Goal: Navigation & Orientation: Understand site structure

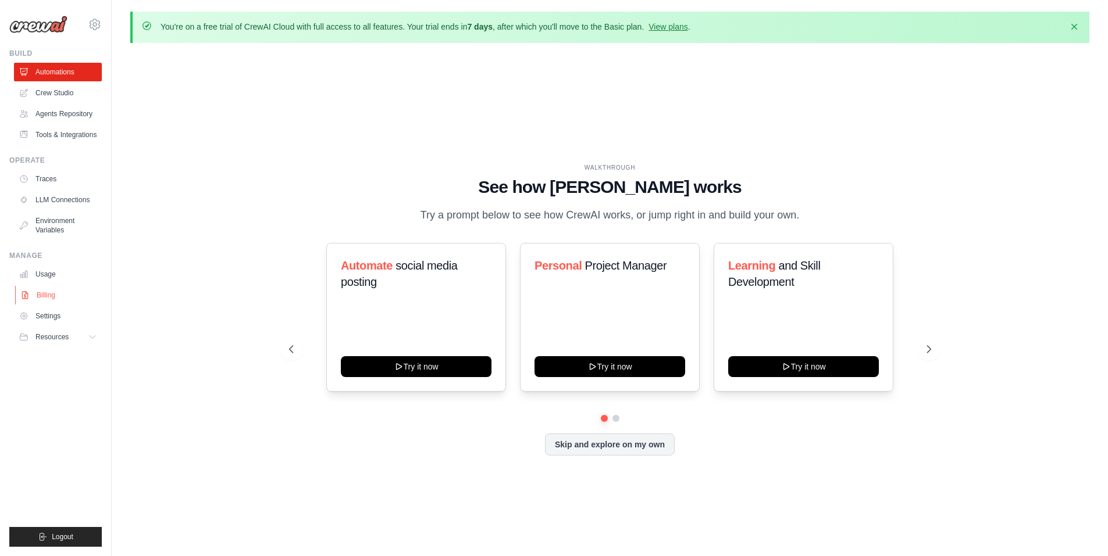
click at [54, 293] on link "Billing" at bounding box center [59, 295] width 88 height 19
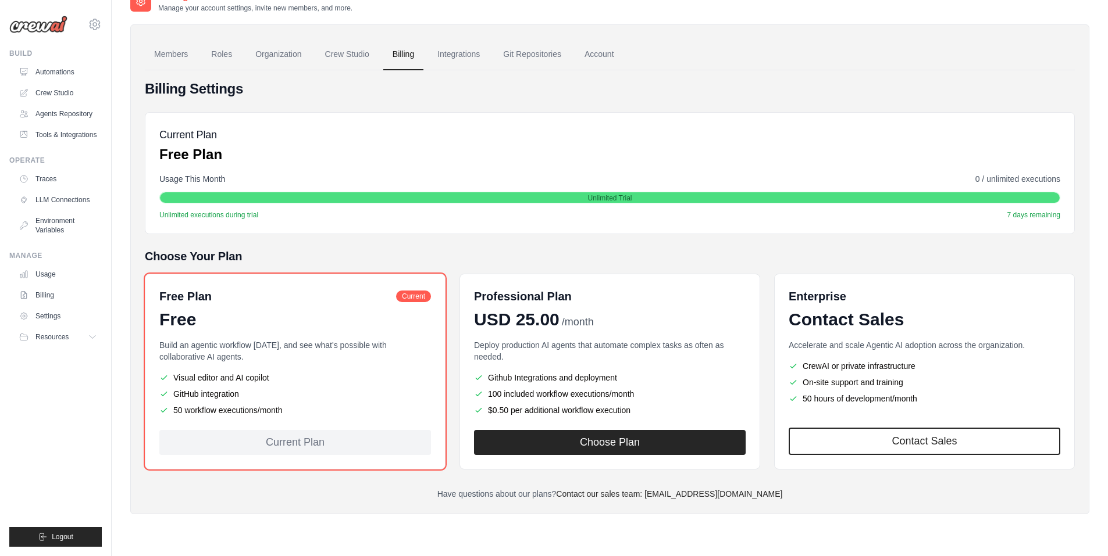
scroll to position [64, 0]
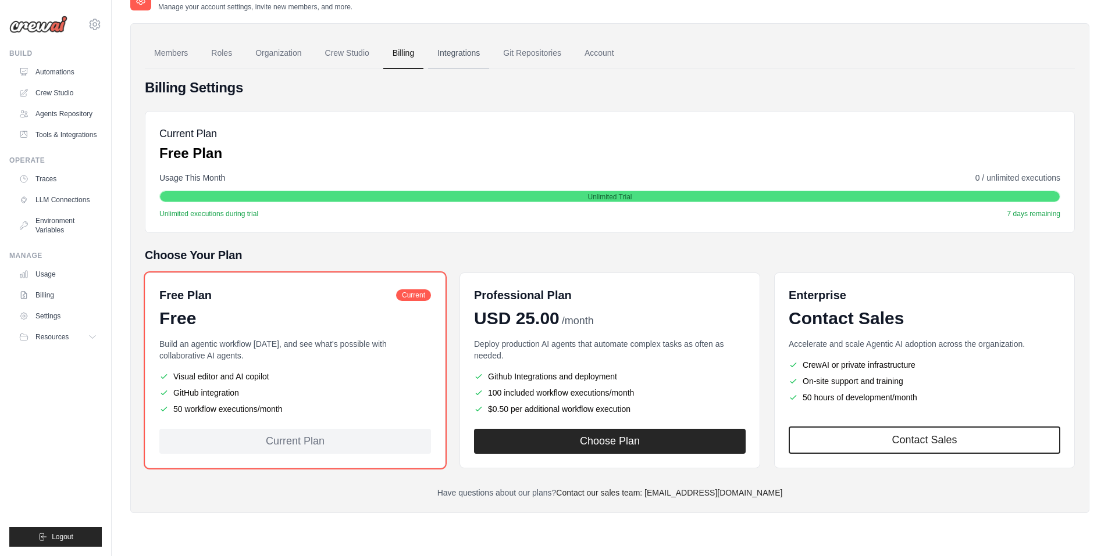
click at [475, 56] on link "Integrations" at bounding box center [458, 53] width 61 height 31
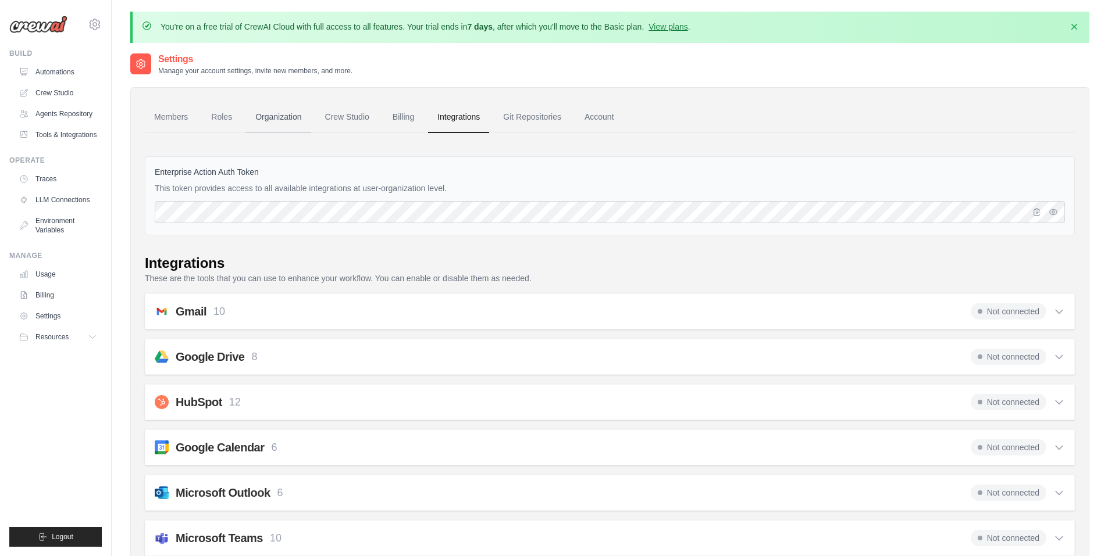
click at [284, 115] on link "Organization" at bounding box center [278, 117] width 65 height 31
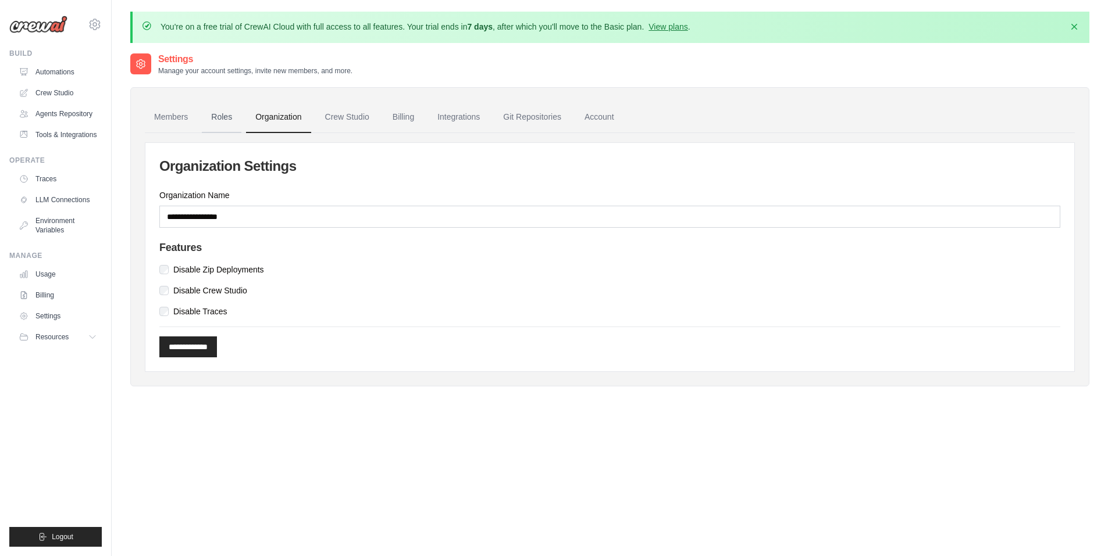
click at [234, 124] on link "Roles" at bounding box center [222, 117] width 40 height 31
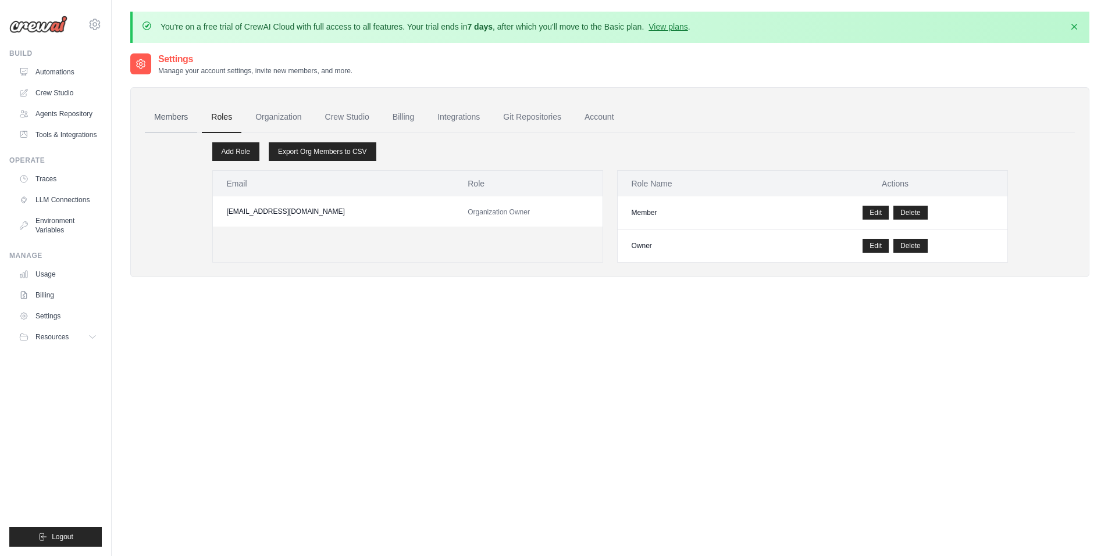
click at [186, 124] on link "Members" at bounding box center [171, 117] width 52 height 31
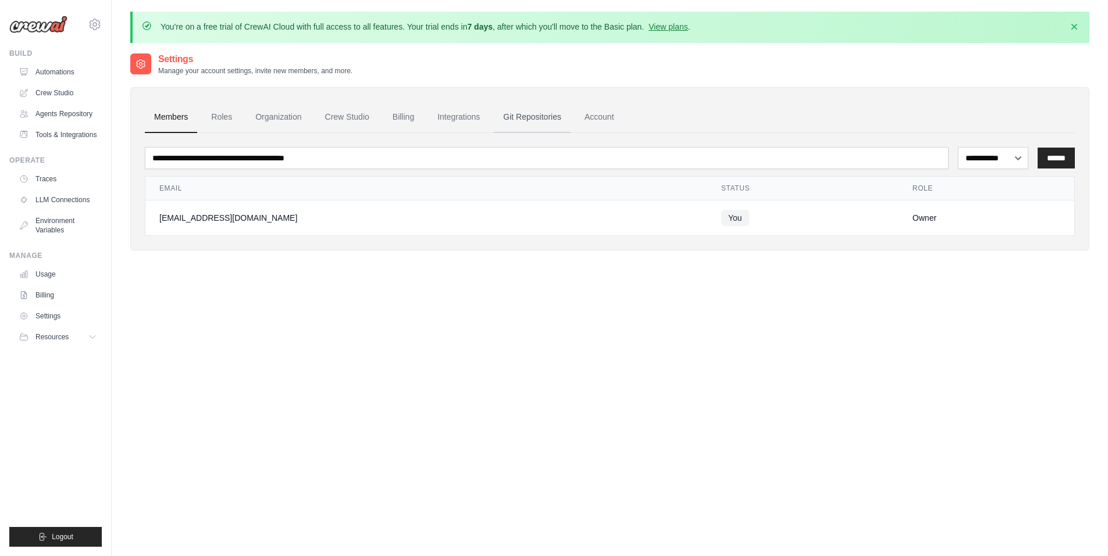
click at [538, 119] on link "Git Repositories" at bounding box center [532, 117] width 77 height 31
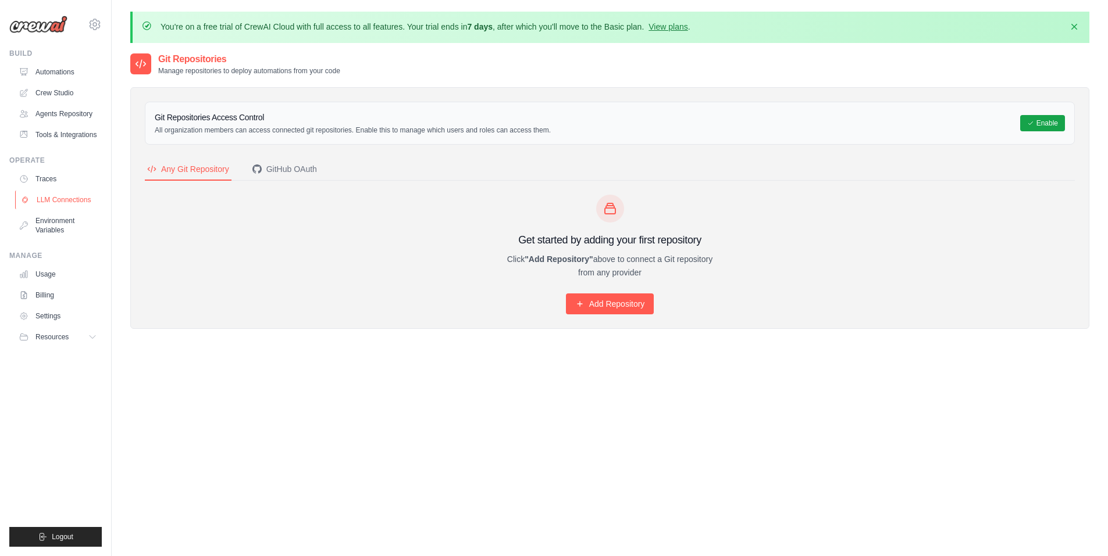
click at [48, 201] on link "LLM Connections" at bounding box center [59, 200] width 88 height 19
